Goal: Check status

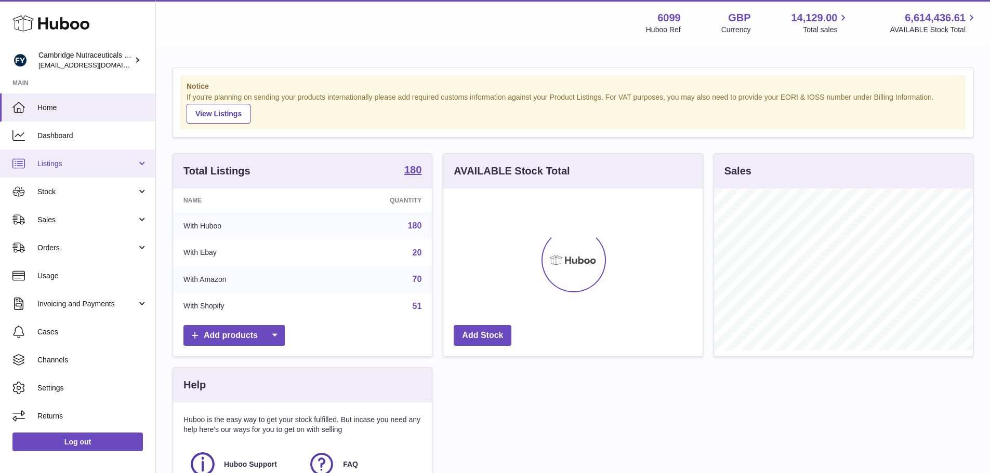
scroll to position [162, 259]
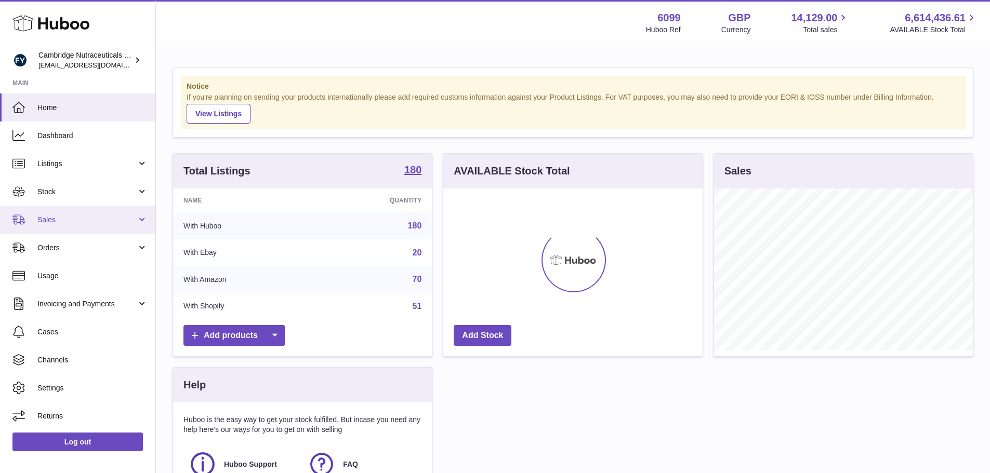
click at [51, 217] on span "Sales" at bounding box center [86, 220] width 99 height 10
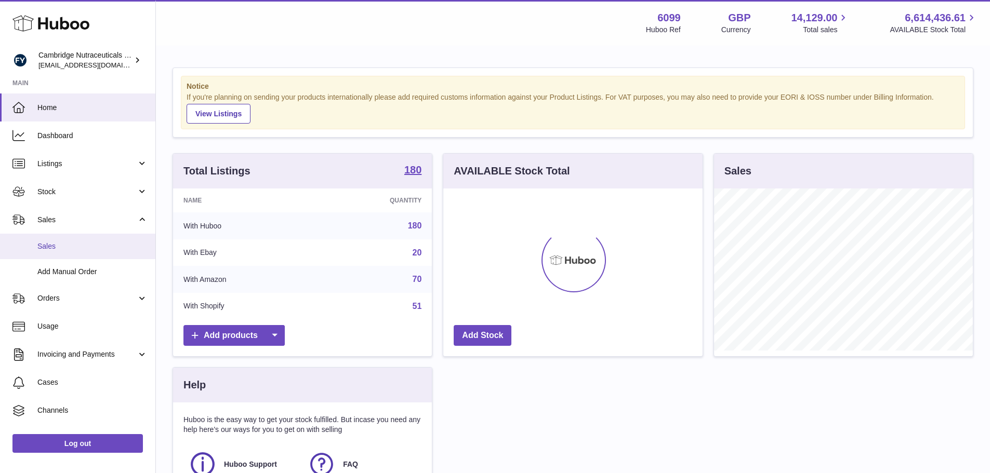
click at [85, 240] on link "Sales" at bounding box center [77, 246] width 155 height 25
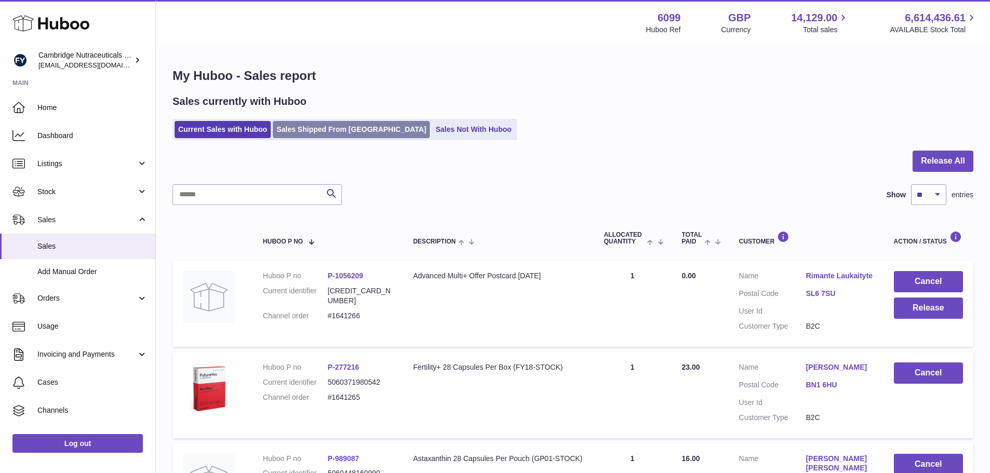
click at [304, 124] on link "Sales Shipped From [GEOGRAPHIC_DATA]" at bounding box center [351, 129] width 157 height 17
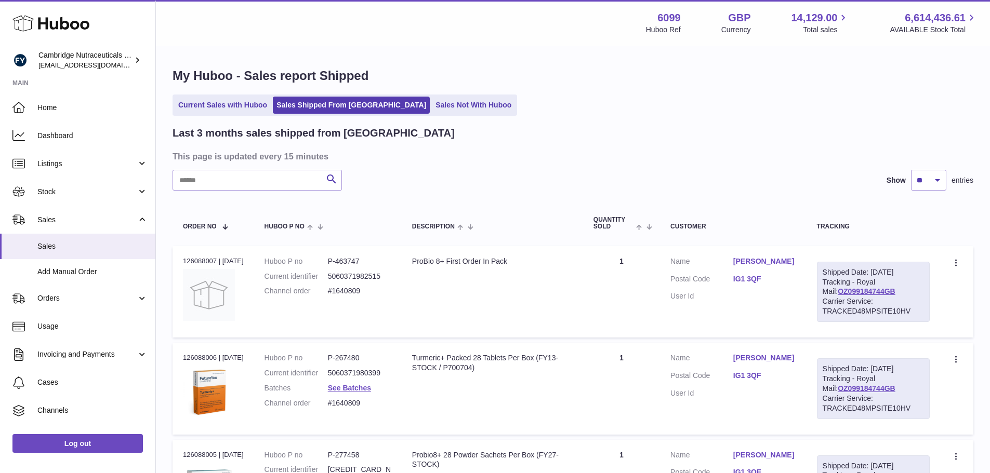
click at [282, 171] on input "text" at bounding box center [257, 180] width 169 height 21
paste input "******"
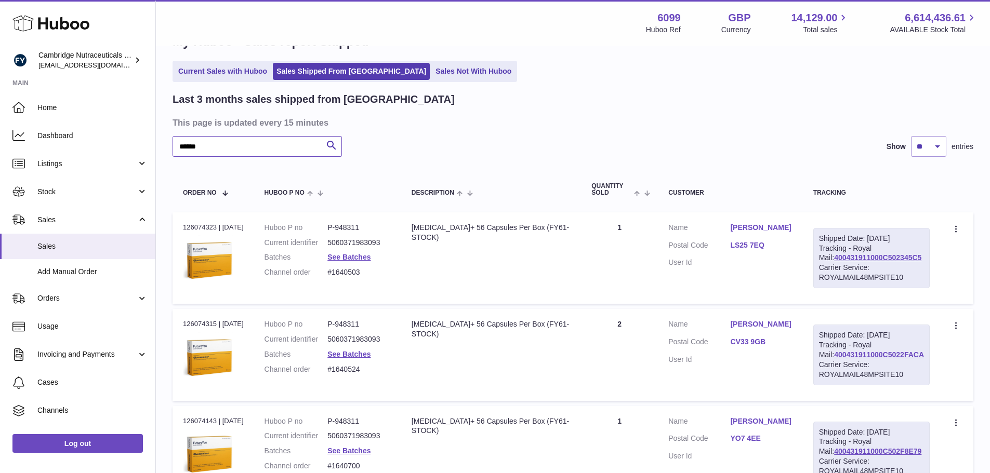
scroll to position [52, 0]
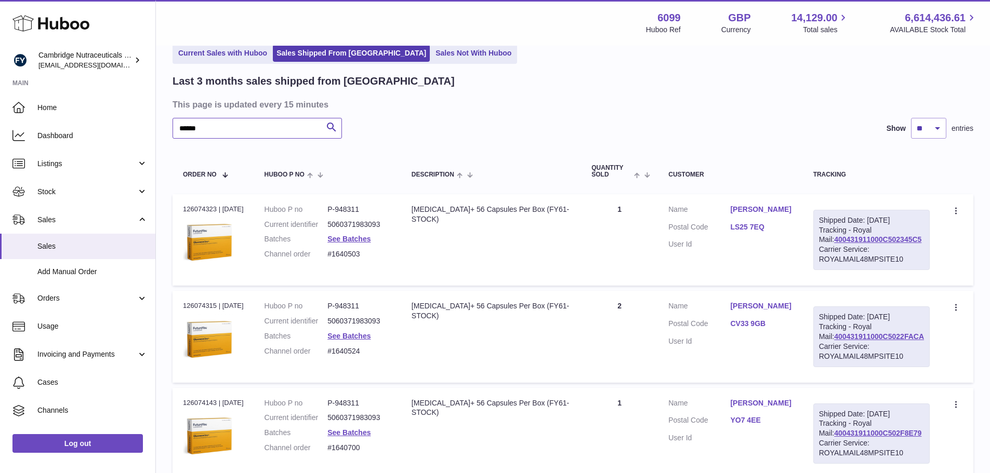
drag, startPoint x: 226, startPoint y: 134, endPoint x: 180, endPoint y: 133, distance: 45.7
click at [180, 133] on input "******" at bounding box center [257, 128] width 169 height 21
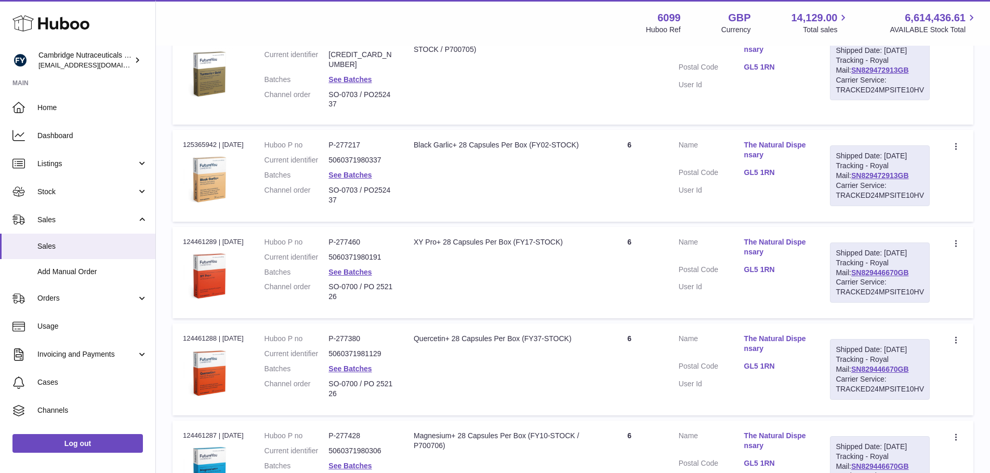
scroll to position [520, 0]
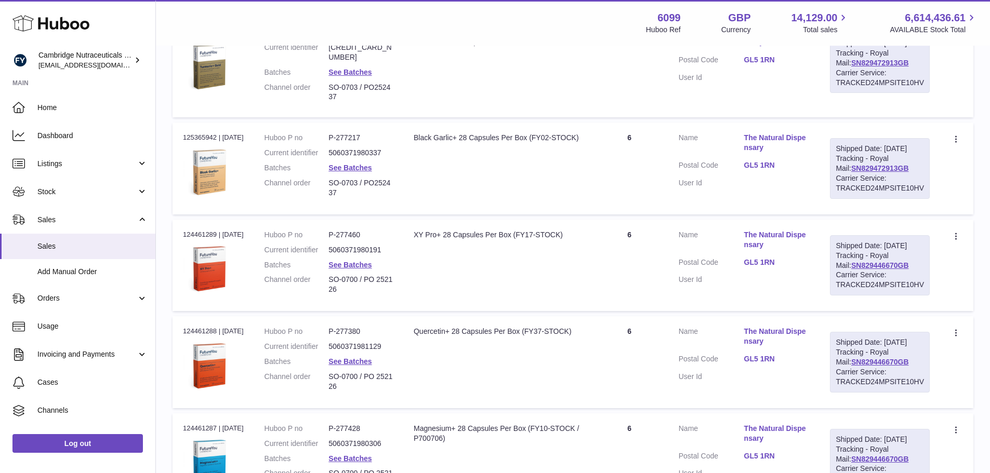
type input "*******"
click at [763, 250] on link "The Natural Dispensary" at bounding box center [776, 240] width 65 height 20
click at [763, 283] on div at bounding box center [495, 236] width 990 height 473
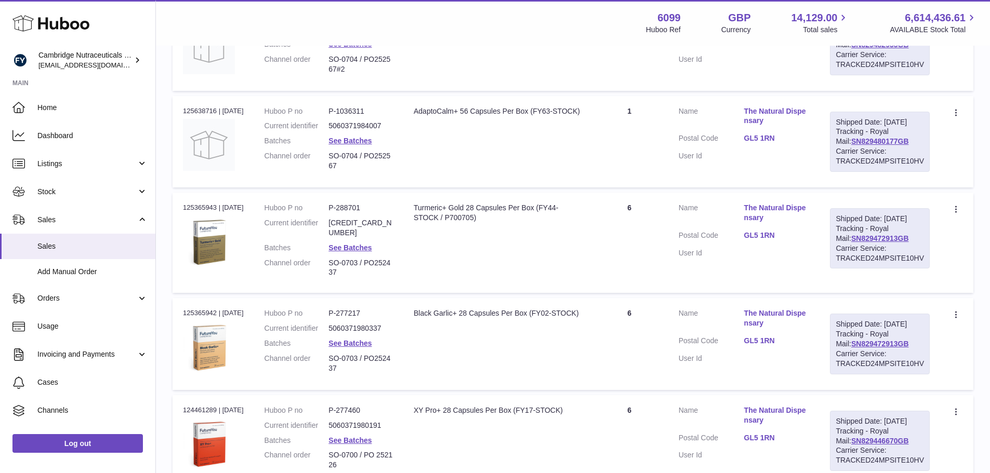
scroll to position [312, 0]
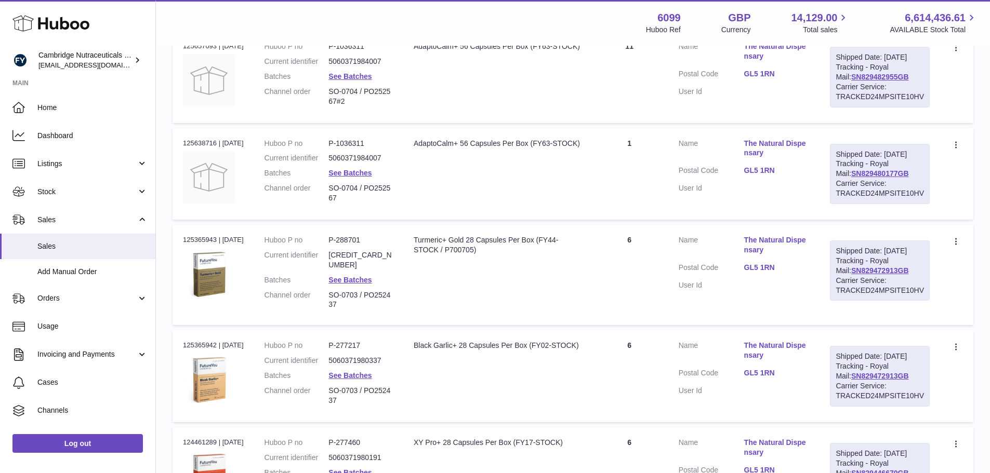
click at [482, 152] on td "Description AdaptoCalm+ 56 Capsules Per Box (FY63-STOCK)" at bounding box center [497, 173] width 188 height 91
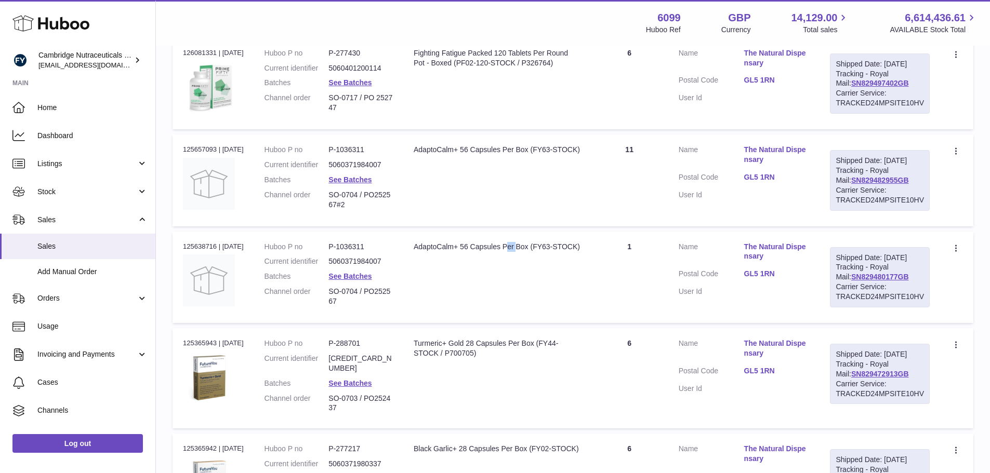
scroll to position [208, 0]
click at [567, 253] on div "AdaptoCalm+ 56 Capsules Per Box (FY63-STOCK)" at bounding box center [497, 248] width 167 height 10
click at [566, 253] on div "AdaptoCalm+ 56 Capsules Per Box (FY63-STOCK)" at bounding box center [497, 248] width 167 height 10
click at [556, 253] on div "AdaptoCalm+ 56 Capsules Per Box (FY63-STOCK)" at bounding box center [497, 248] width 167 height 10
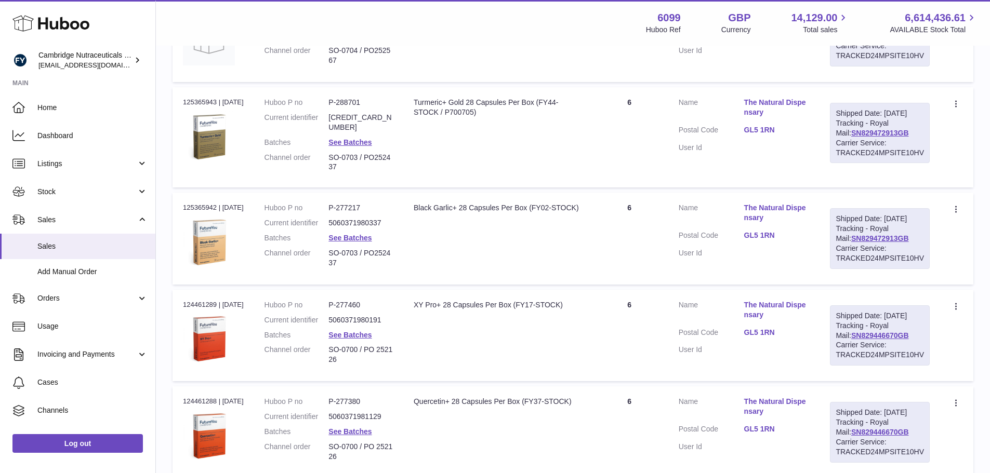
scroll to position [468, 0]
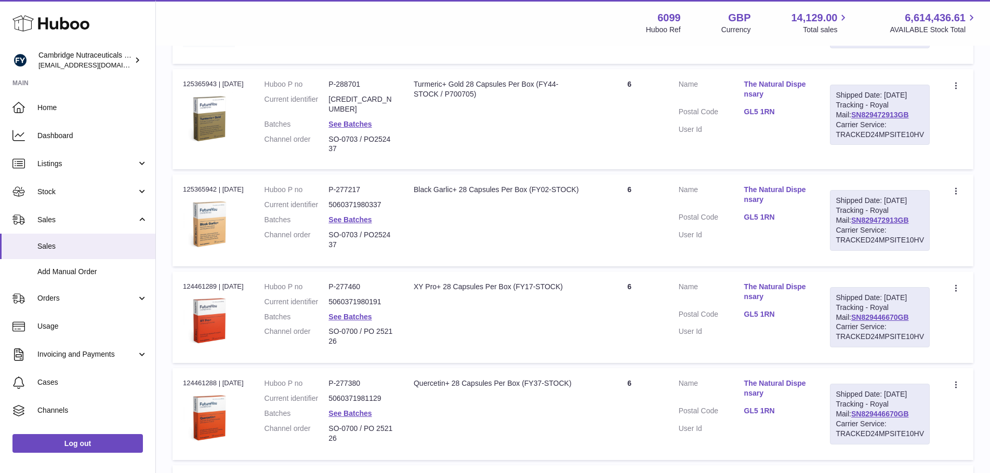
click at [780, 222] on link "GL5 1RN" at bounding box center [776, 218] width 65 height 10
click at [747, 131] on div at bounding box center [495, 236] width 990 height 473
click at [532, 264] on td "Description Black Garlic+ 28 Capsules Per Box (FY02-STOCK)" at bounding box center [497, 220] width 188 height 91
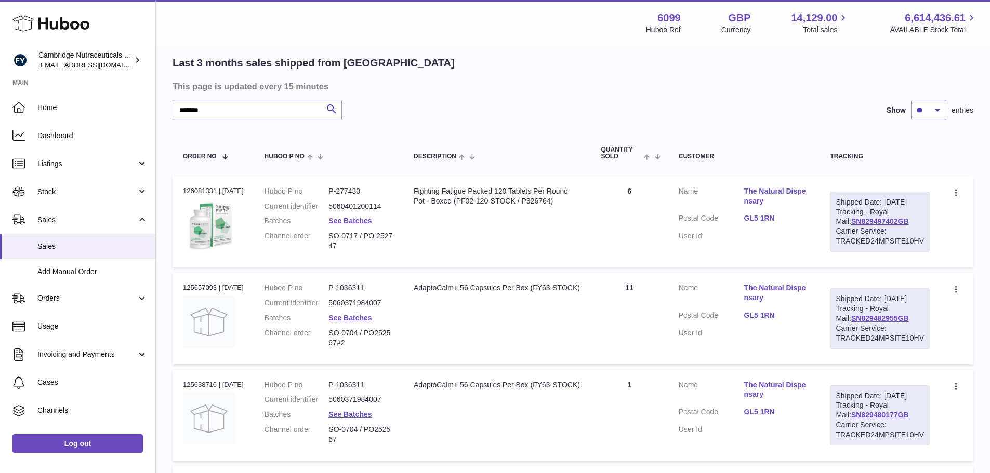
scroll to position [0, 0]
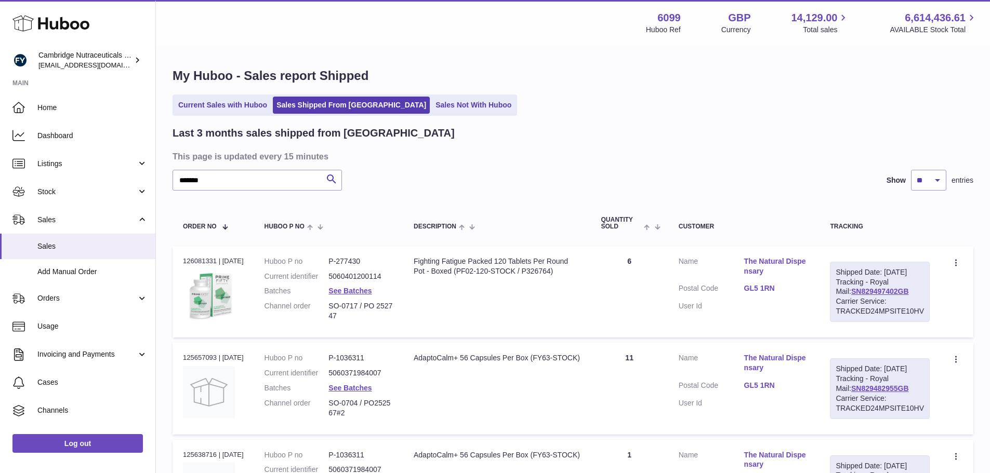
click at [562, 31] on div "Menu Huboo 6099 Huboo Ref GBP Currency 14,129.00 Total sales 6,614,436.61 AVAIL…" at bounding box center [572, 23] width 809 height 24
